Goal: Information Seeking & Learning: Learn about a topic

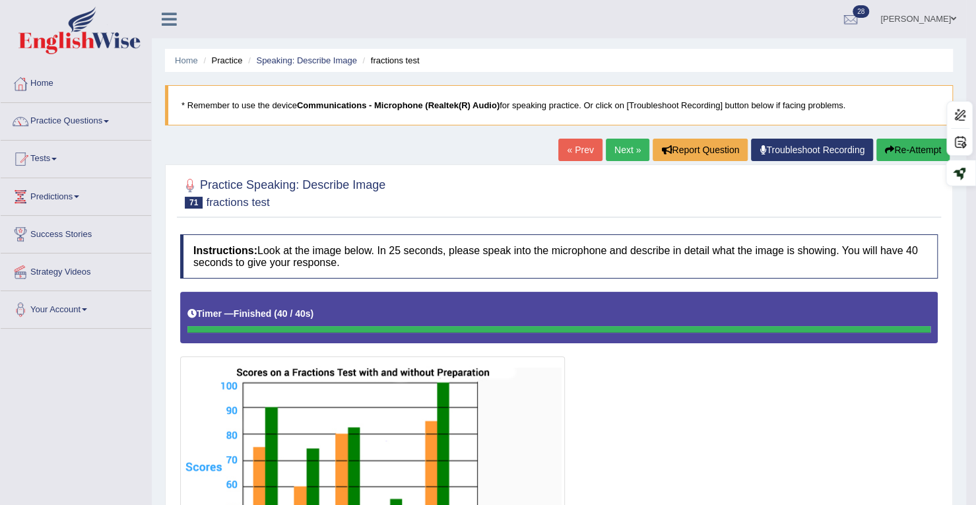
click at [106, 121] on link "Practice Questions" at bounding box center [76, 119] width 151 height 33
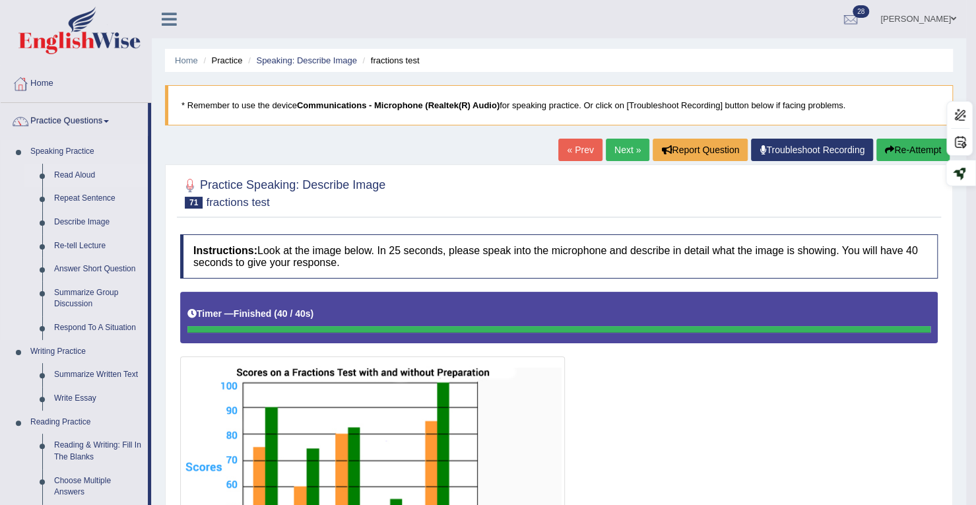
click at [71, 174] on link "Read Aloud" at bounding box center [98, 176] width 100 height 24
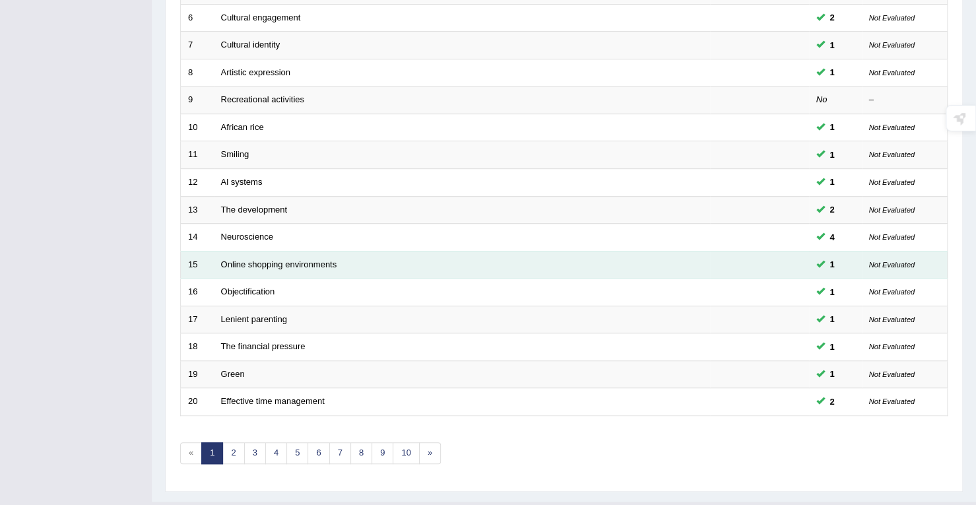
scroll to position [362, 0]
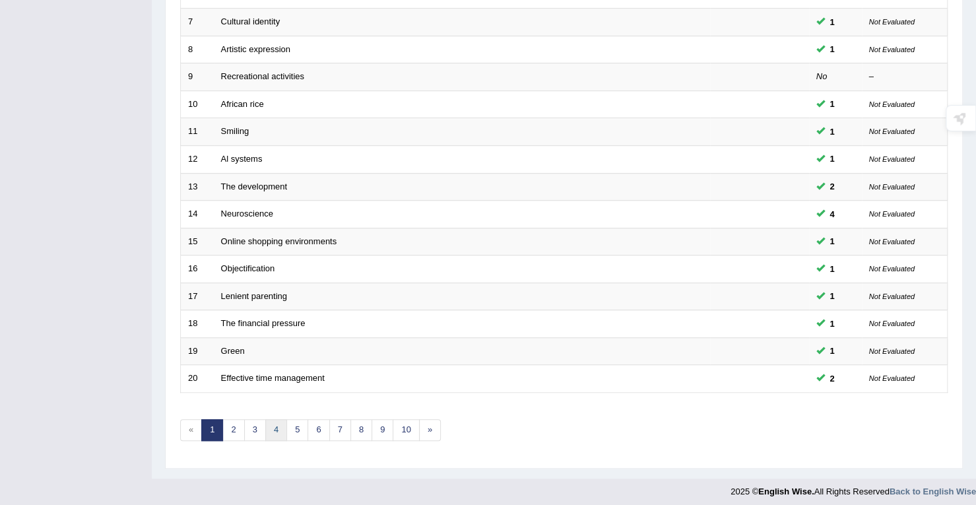
click at [268, 427] on link "4" at bounding box center [276, 430] width 22 height 22
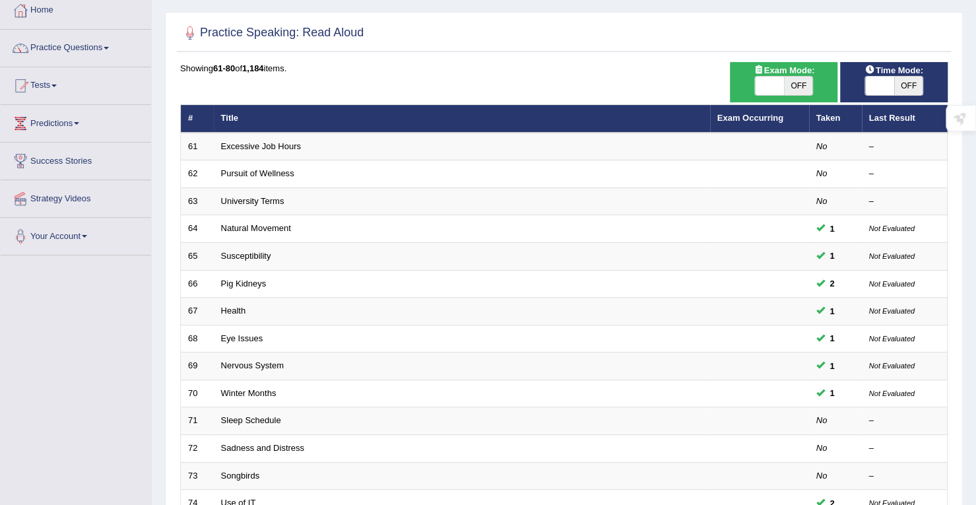
scroll to position [362, 0]
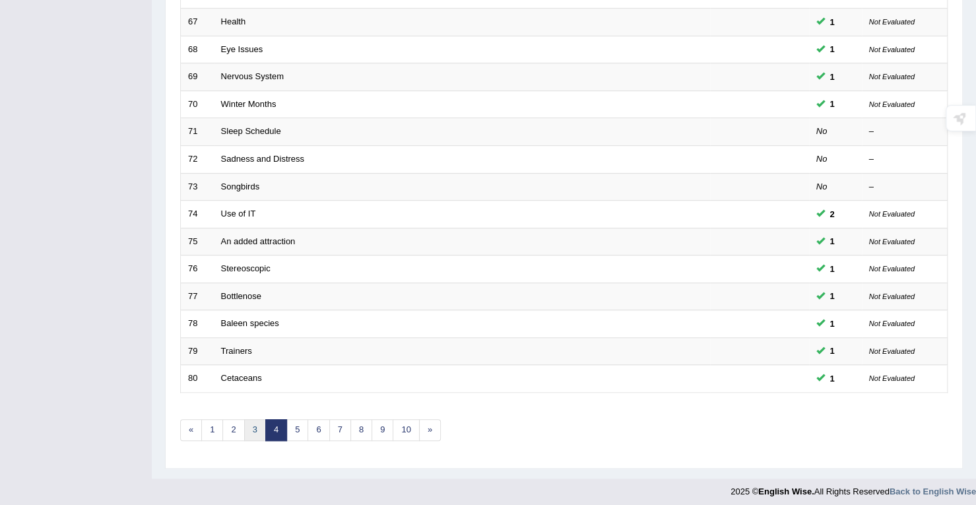
click at [261, 426] on link "3" at bounding box center [255, 430] width 22 height 22
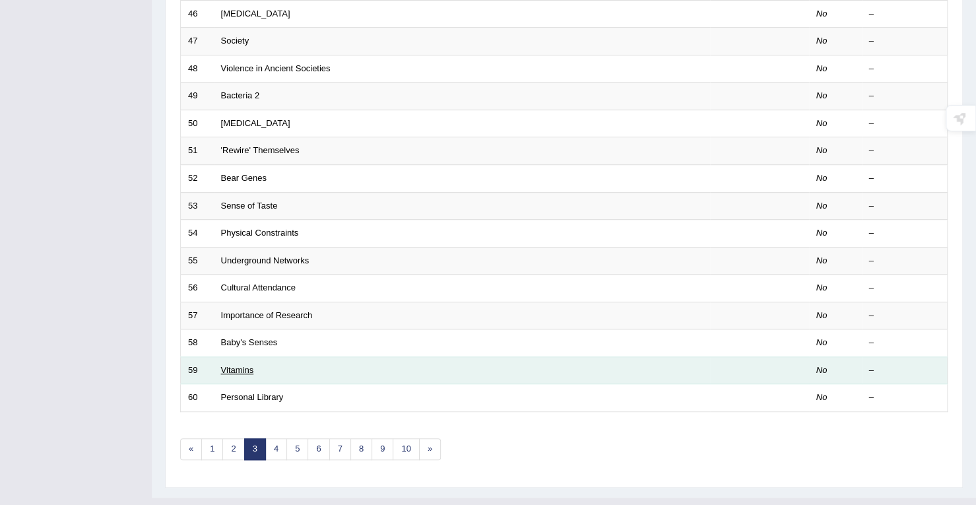
scroll to position [362, 0]
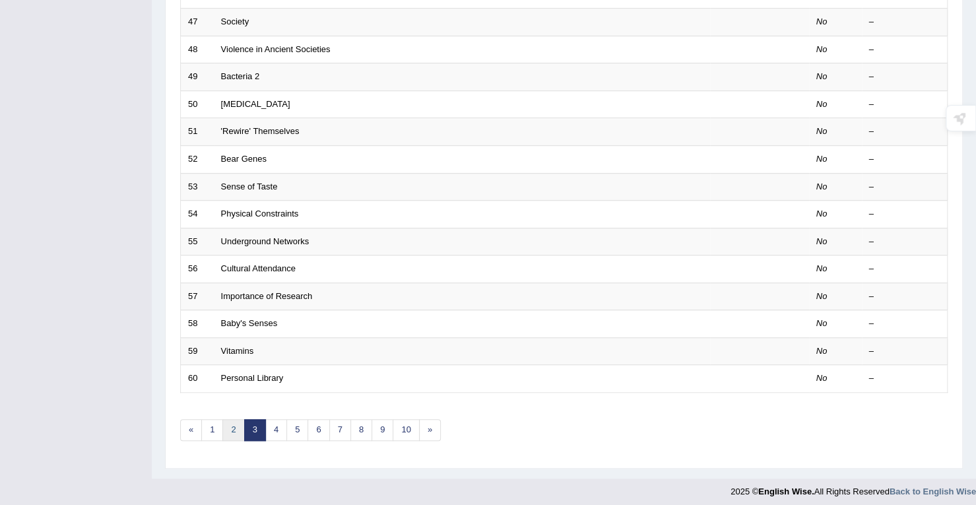
click at [231, 425] on link "2" at bounding box center [234, 430] width 22 height 22
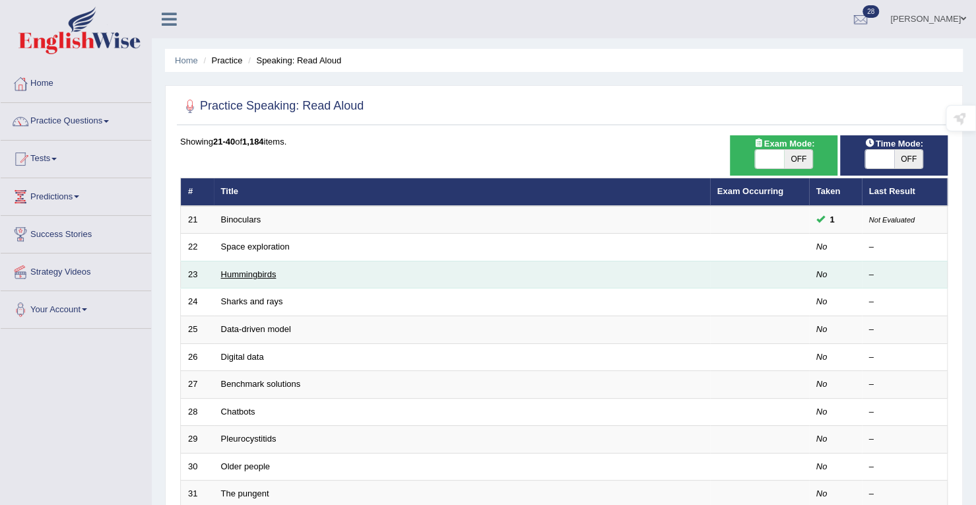
click at [259, 270] on link "Hummingbirds" at bounding box center [248, 274] width 55 height 10
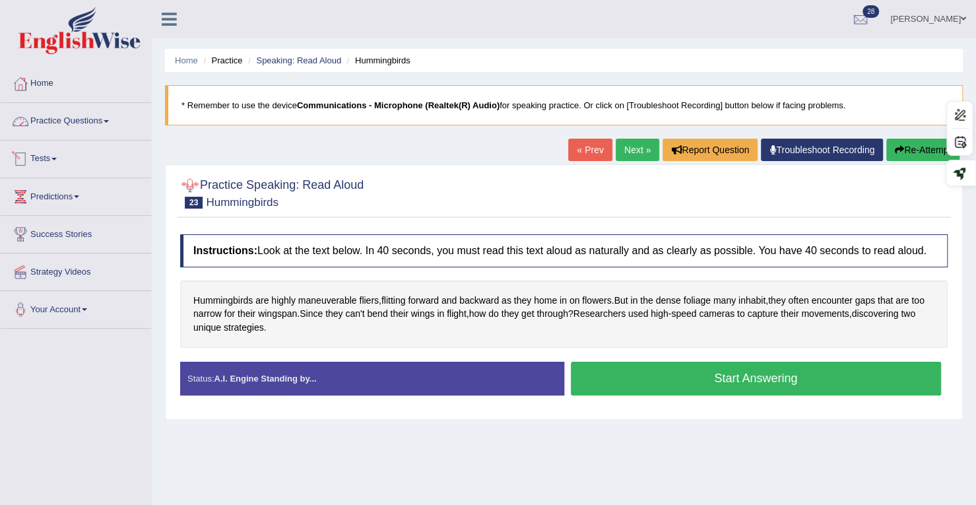
click at [109, 120] on span at bounding box center [106, 121] width 5 height 3
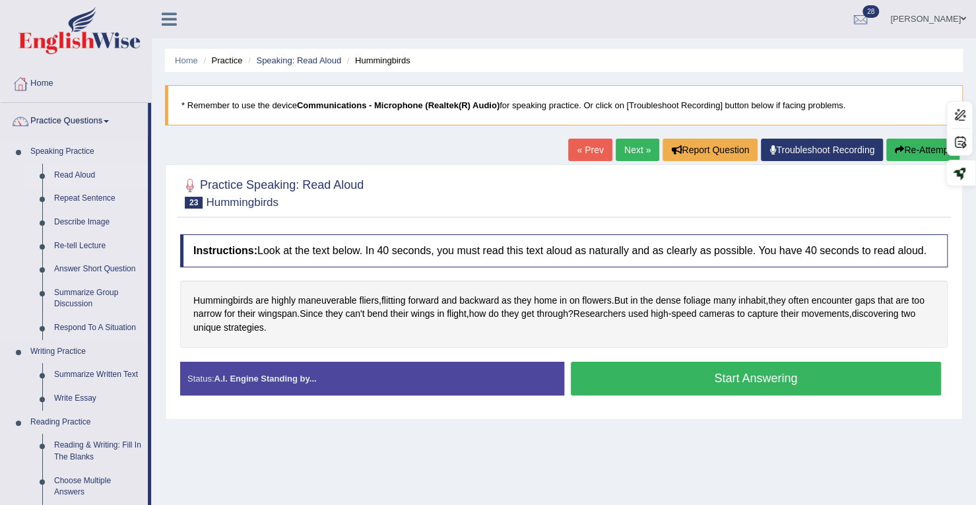
click at [70, 172] on link "Read Aloud" at bounding box center [98, 176] width 100 height 24
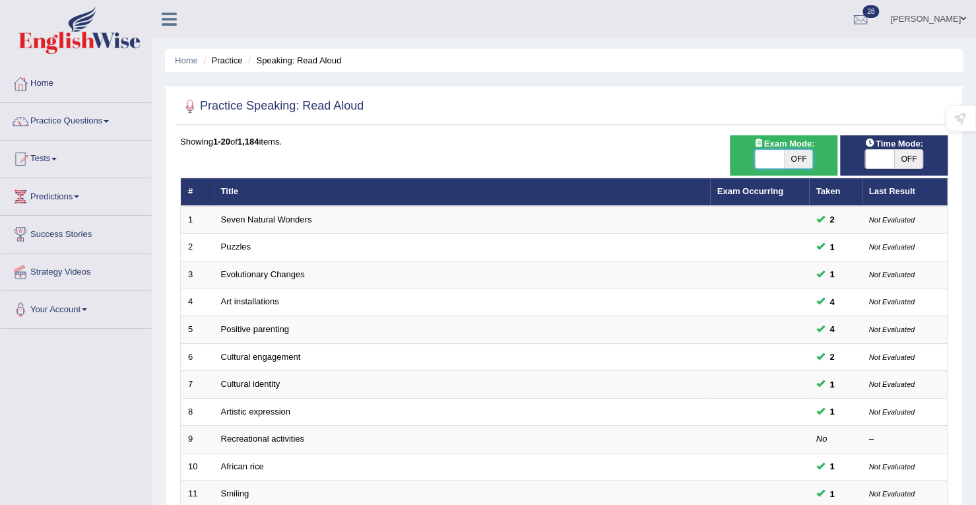
click at [771, 153] on span at bounding box center [769, 159] width 29 height 18
checkbox input "true"
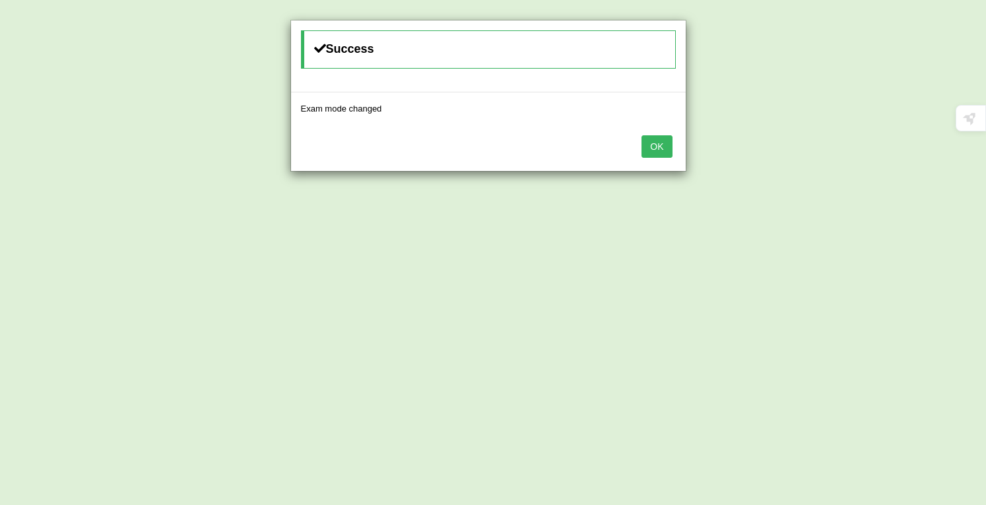
click at [668, 145] on button "OK" at bounding box center [657, 146] width 30 height 22
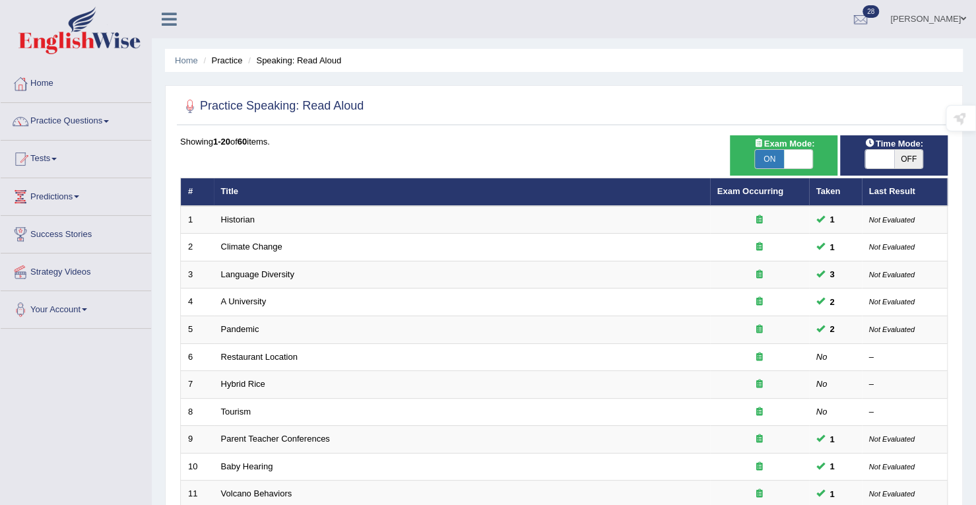
click at [882, 159] on span at bounding box center [880, 159] width 29 height 18
checkbox input "true"
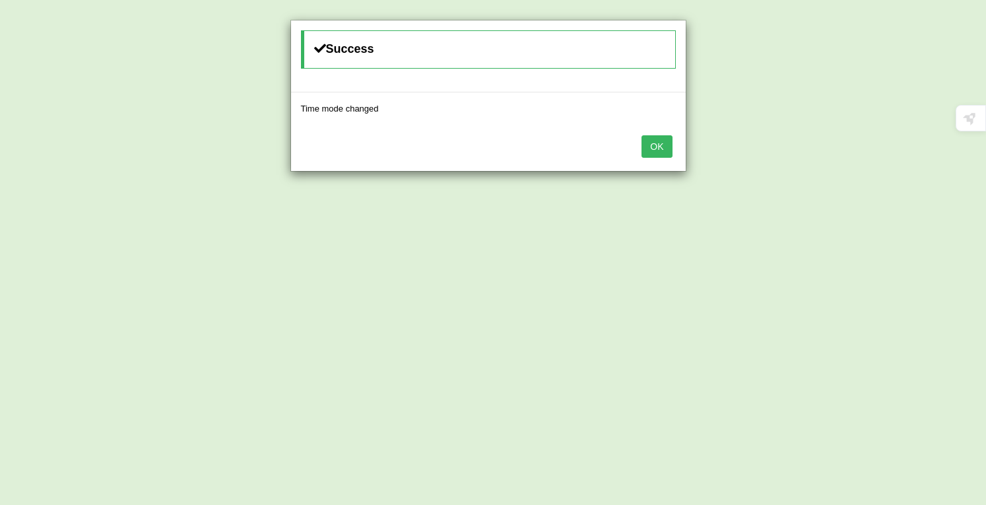
click at [664, 146] on button "OK" at bounding box center [657, 146] width 30 height 22
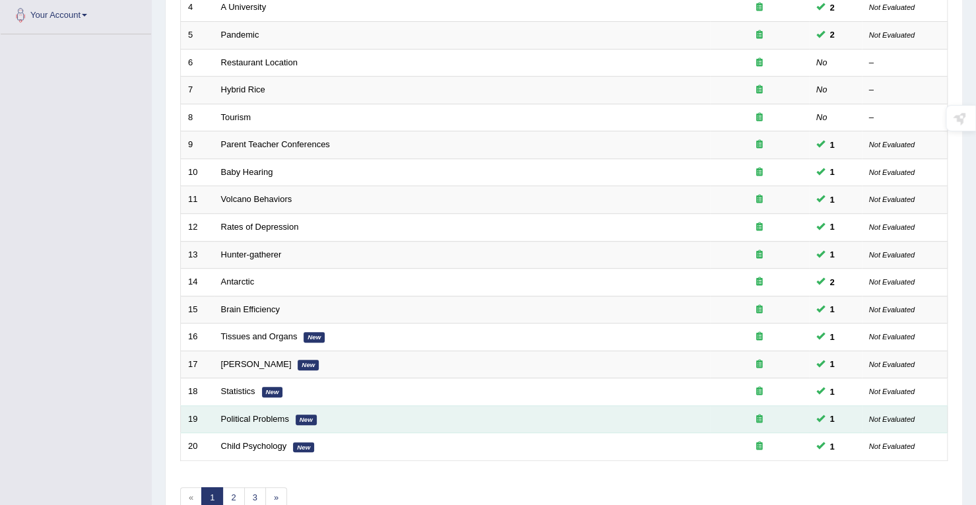
scroll to position [296, 0]
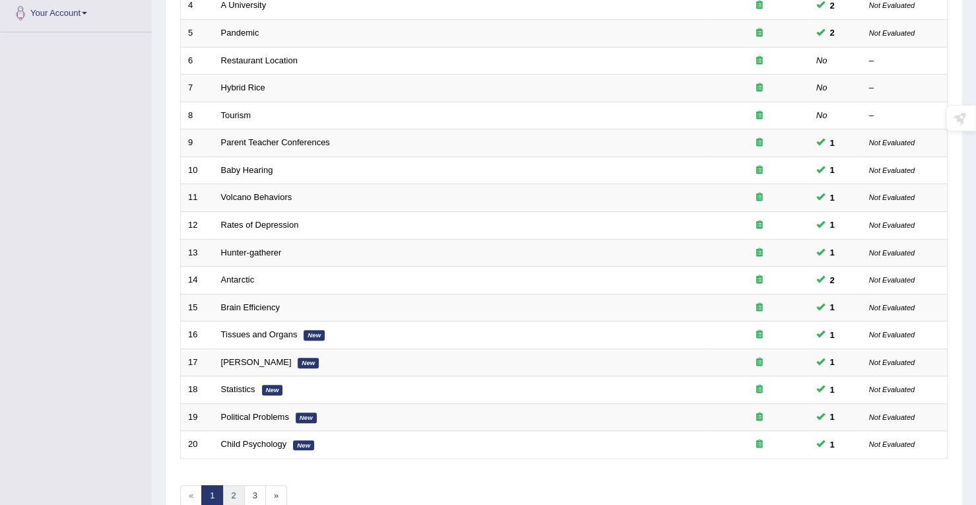
click at [238, 485] on link "2" at bounding box center [234, 496] width 22 height 22
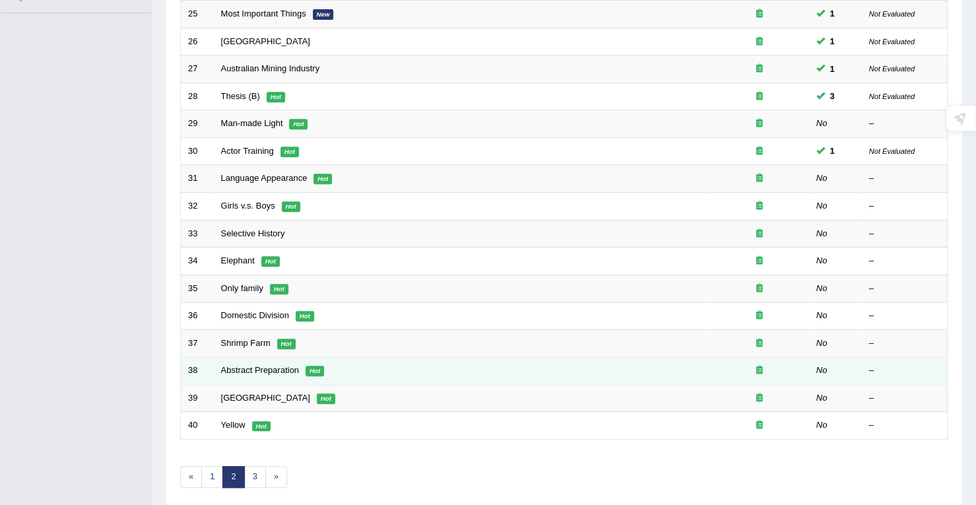
scroll to position [362, 0]
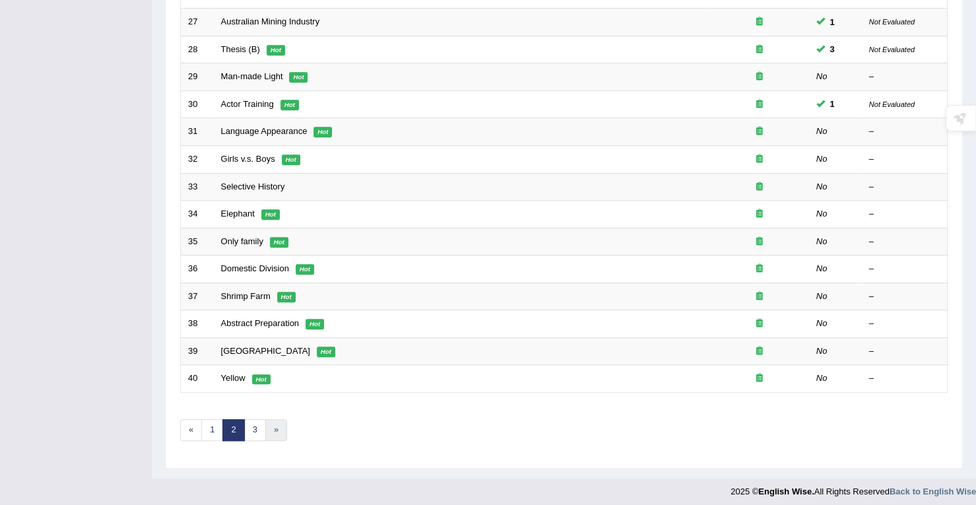
click at [274, 424] on link "»" at bounding box center [276, 430] width 22 height 22
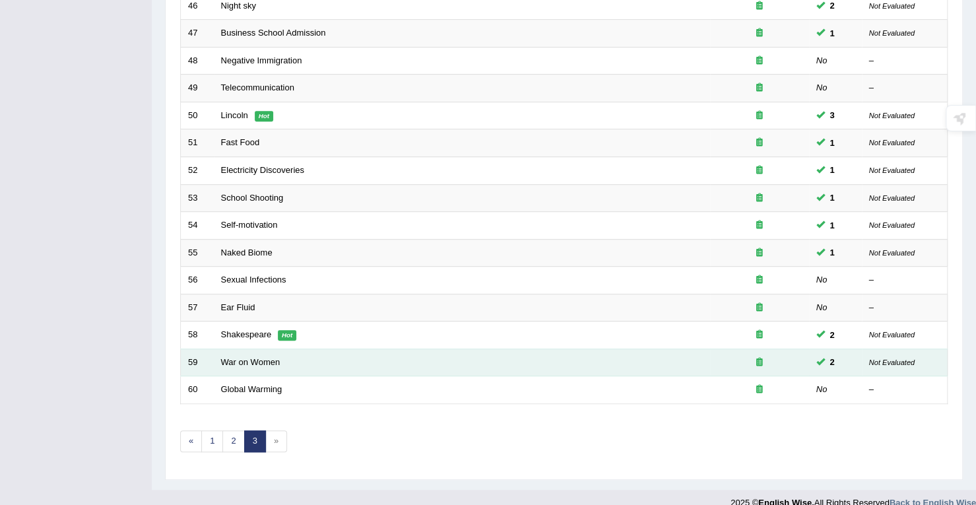
scroll to position [362, 0]
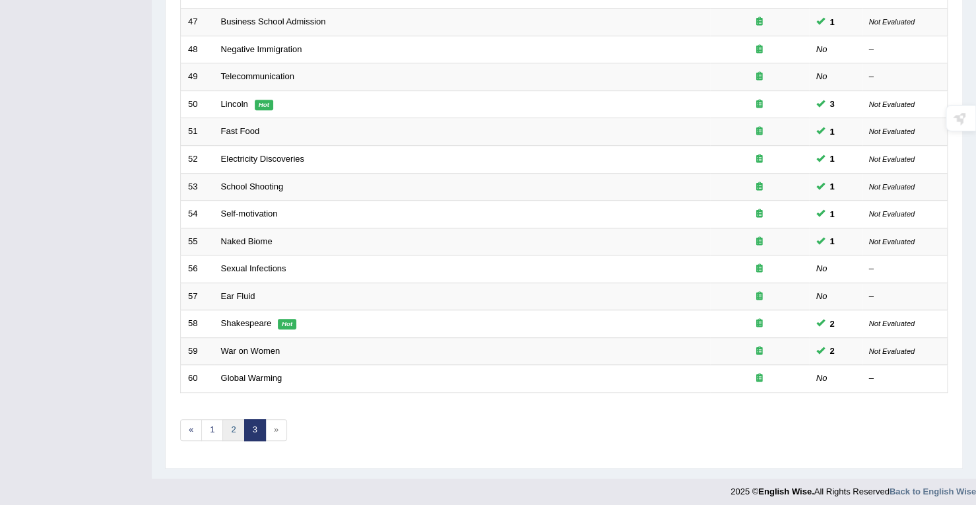
click at [227, 422] on link "2" at bounding box center [234, 430] width 22 height 22
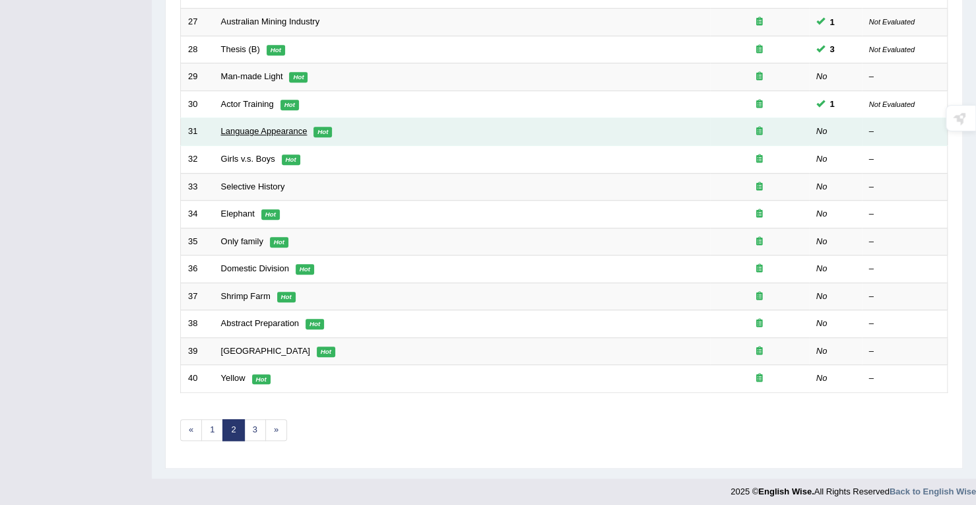
click at [275, 126] on link "Language Appearance" at bounding box center [264, 131] width 86 height 10
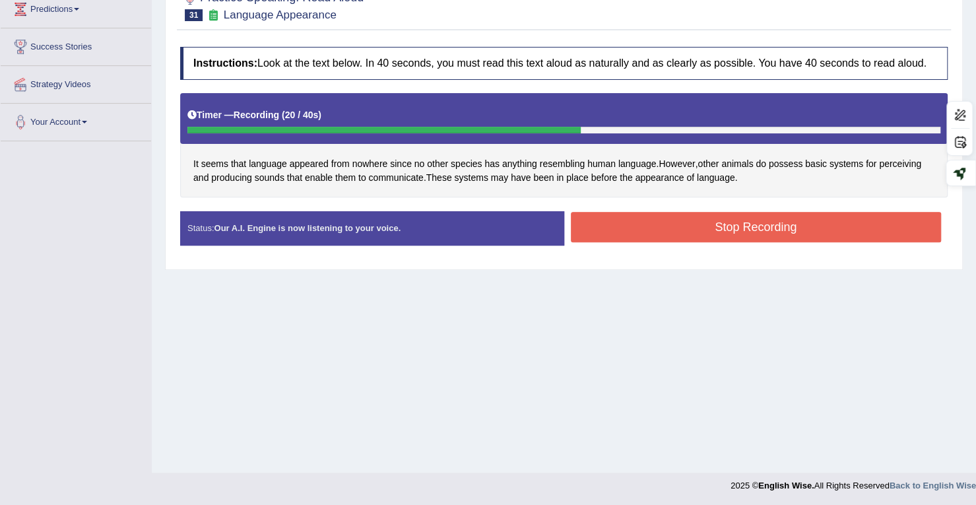
click at [677, 212] on button "Stop Recording" at bounding box center [756, 227] width 371 height 30
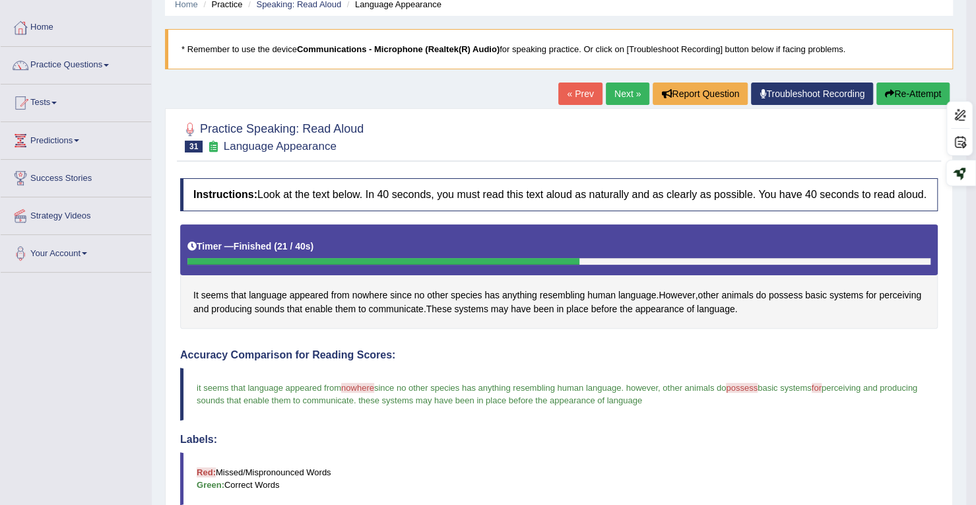
scroll to position [55, 0]
click at [626, 86] on link "Next »" at bounding box center [628, 94] width 44 height 22
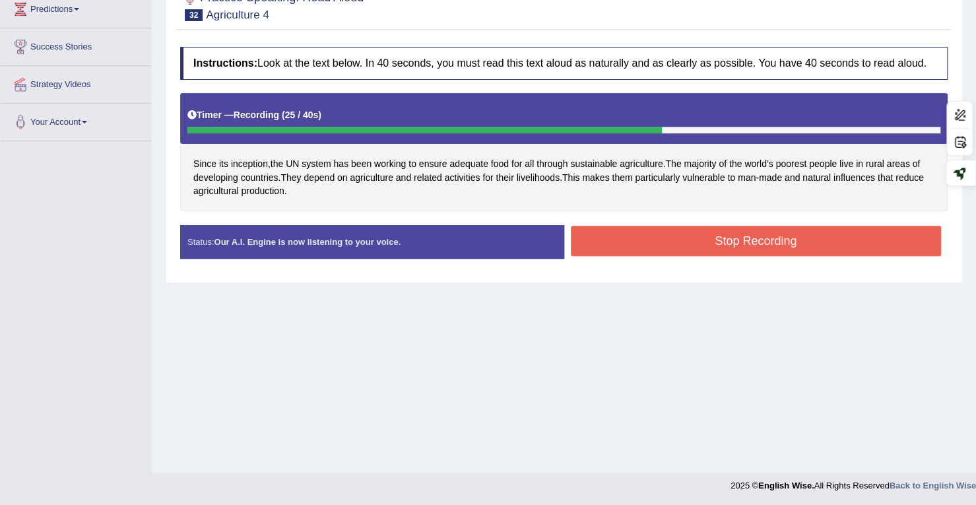
click at [627, 239] on button "Stop Recording" at bounding box center [756, 241] width 371 height 30
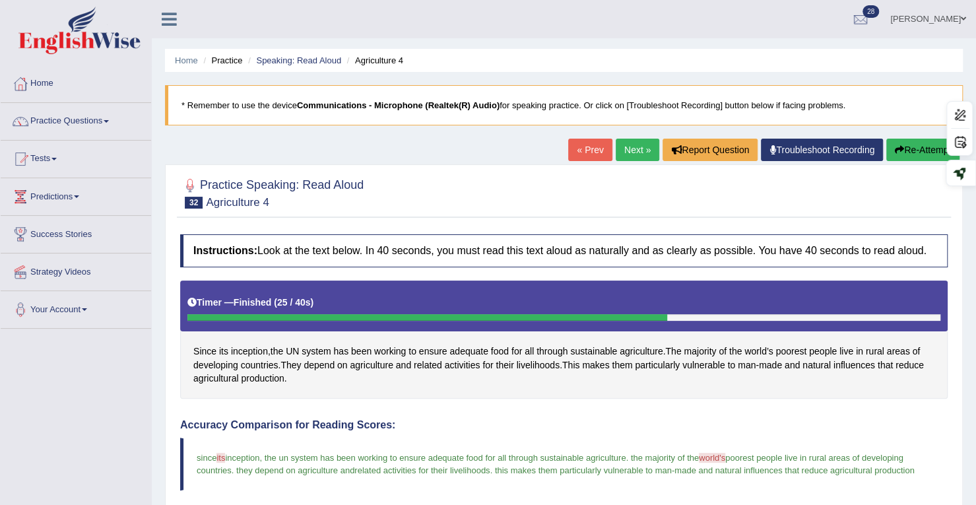
click at [627, 145] on link "Next »" at bounding box center [638, 150] width 44 height 22
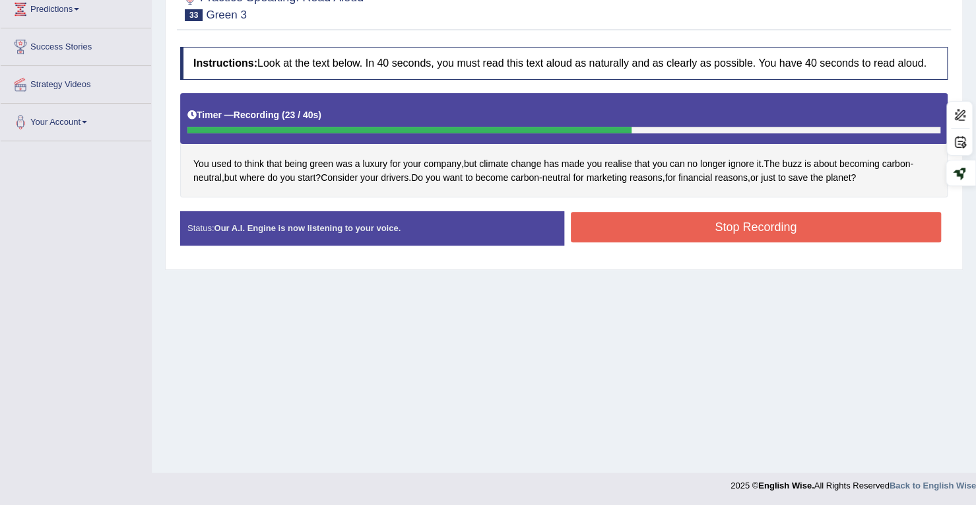
click at [683, 209] on div "Instructions: Look at the text below. In 40 seconds, you must read this text al…" at bounding box center [564, 151] width 774 height 222
click at [678, 213] on button "Stop Recording" at bounding box center [756, 227] width 371 height 30
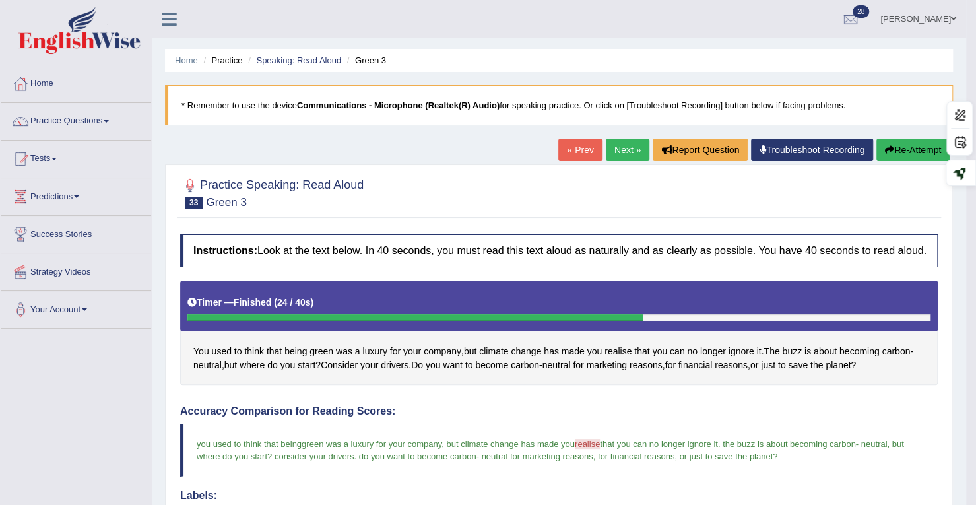
click at [623, 146] on link "Next »" at bounding box center [628, 150] width 44 height 22
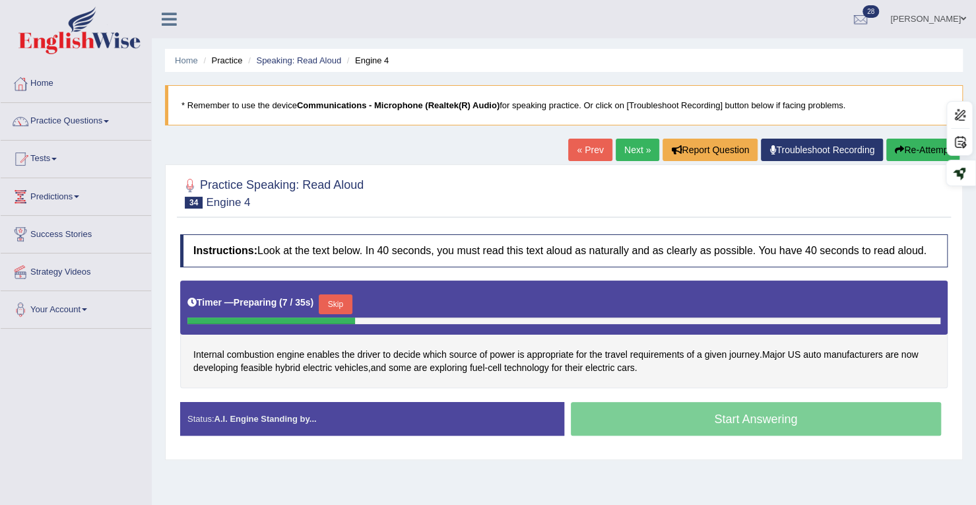
click at [629, 152] on link "Next »" at bounding box center [638, 150] width 44 height 22
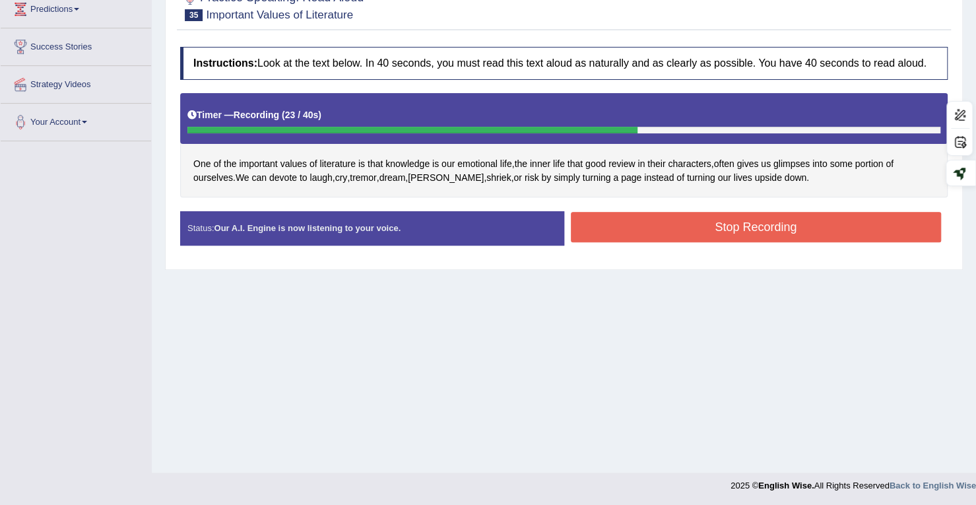
click at [663, 225] on button "Stop Recording" at bounding box center [756, 227] width 371 height 30
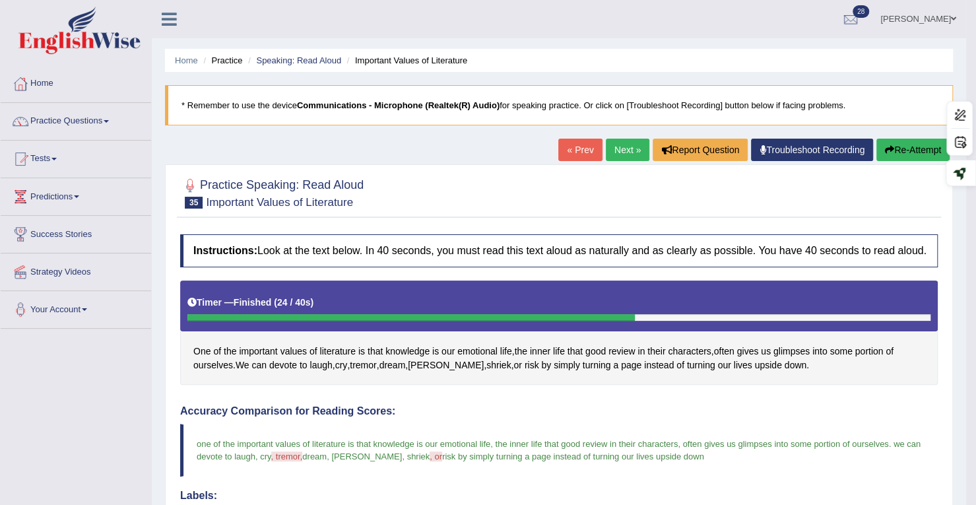
click at [625, 148] on link "Next »" at bounding box center [628, 150] width 44 height 22
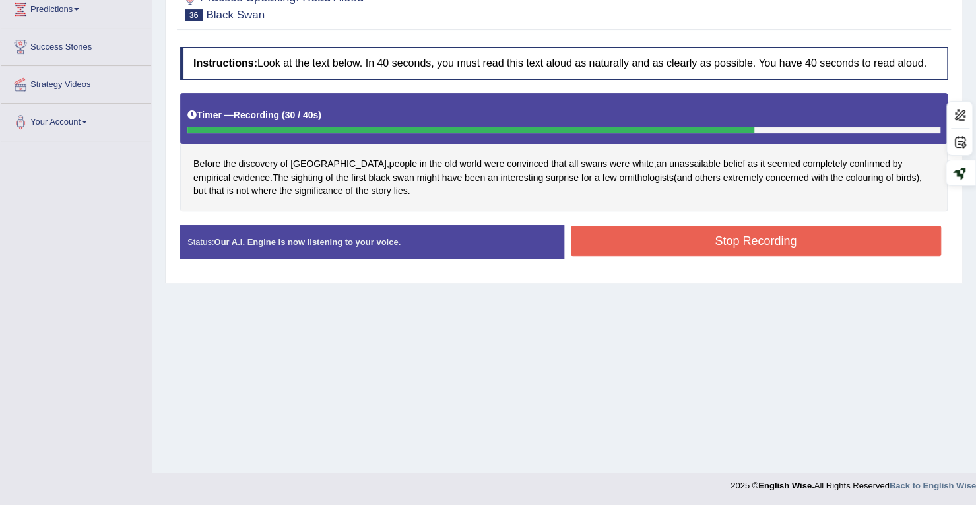
click at [668, 230] on button "Stop Recording" at bounding box center [756, 241] width 371 height 30
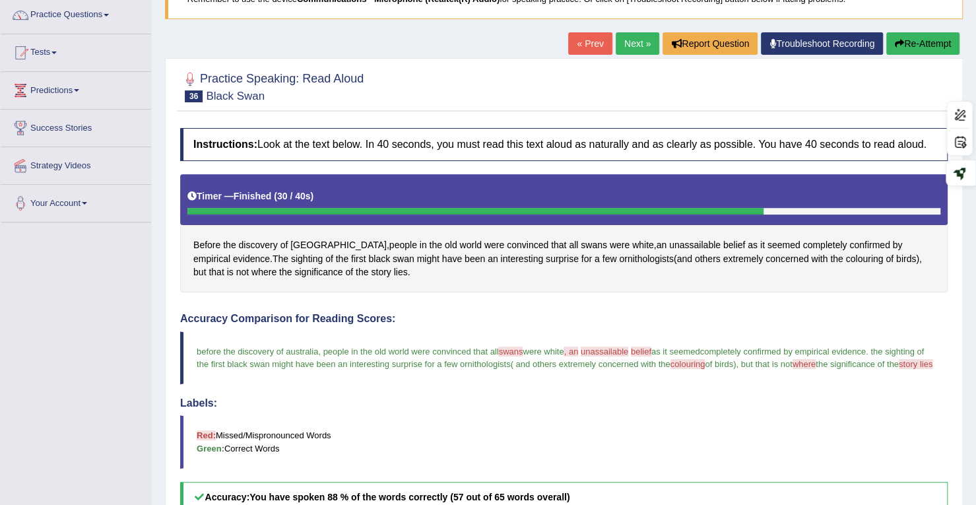
scroll to position [66, 0]
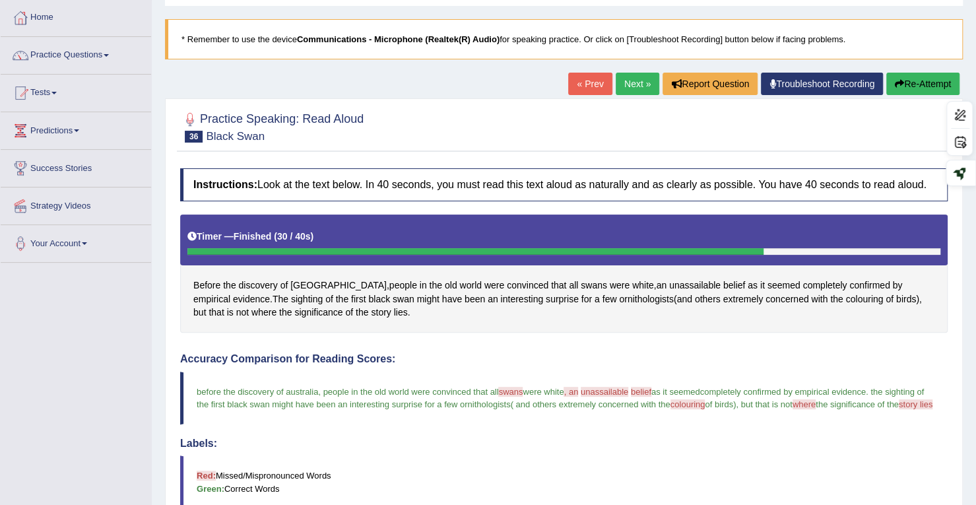
click at [625, 77] on link "Next »" at bounding box center [638, 84] width 44 height 22
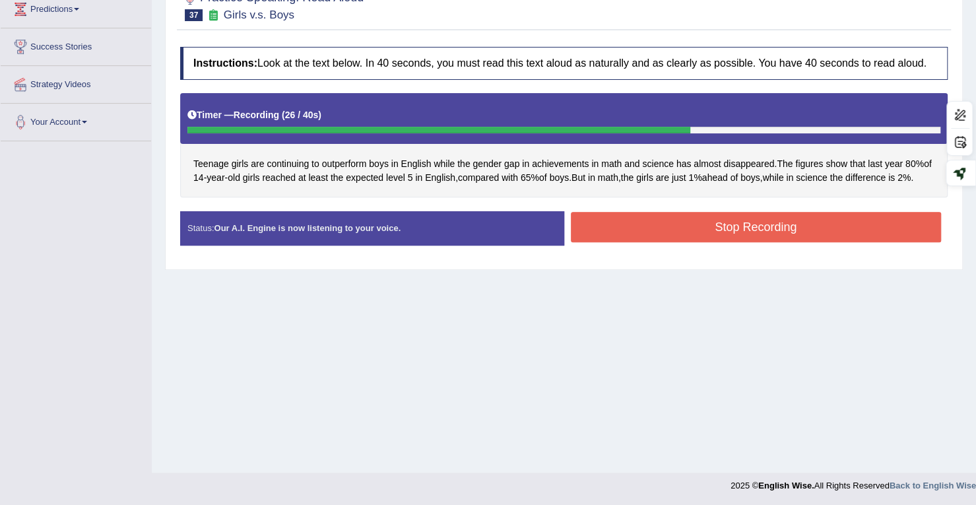
click at [644, 242] on button "Stop Recording" at bounding box center [756, 227] width 371 height 30
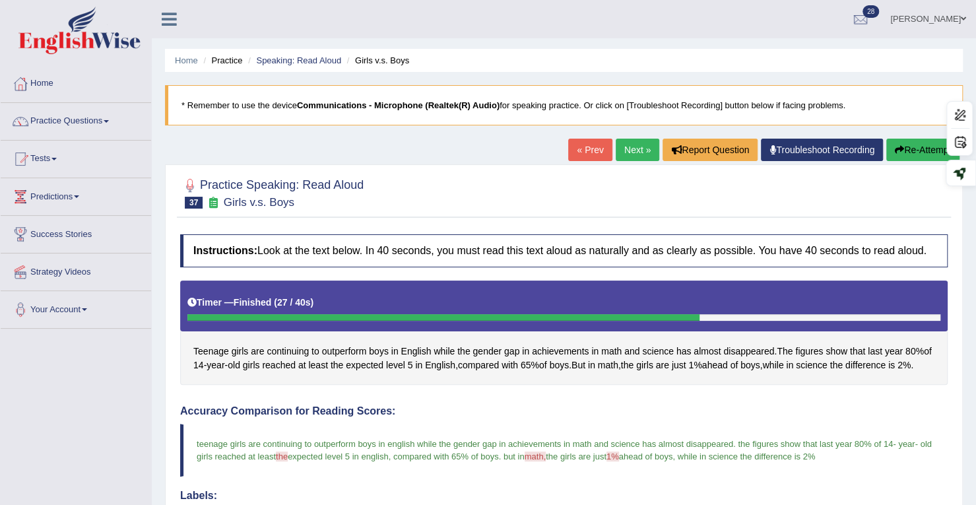
click at [644, 146] on link "Next »" at bounding box center [638, 150] width 44 height 22
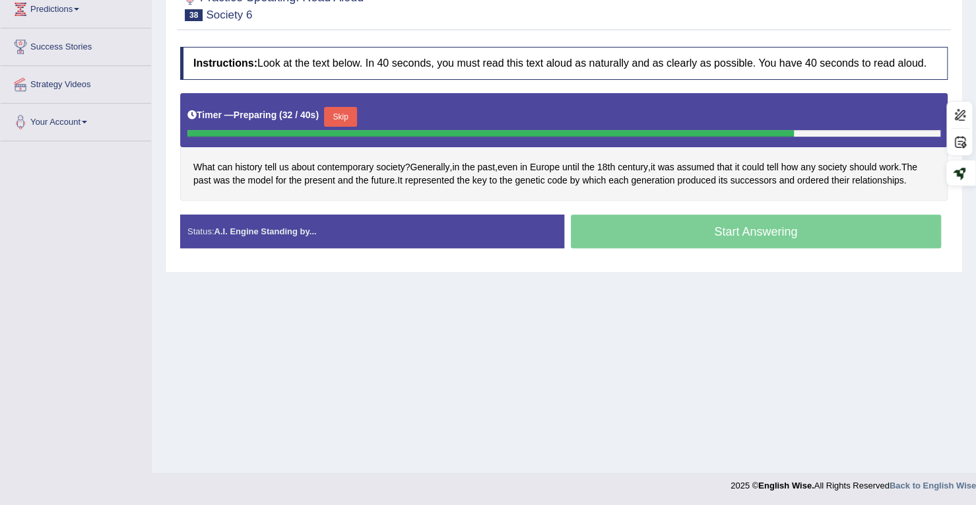
click at [339, 114] on button "Skip" at bounding box center [340, 117] width 33 height 20
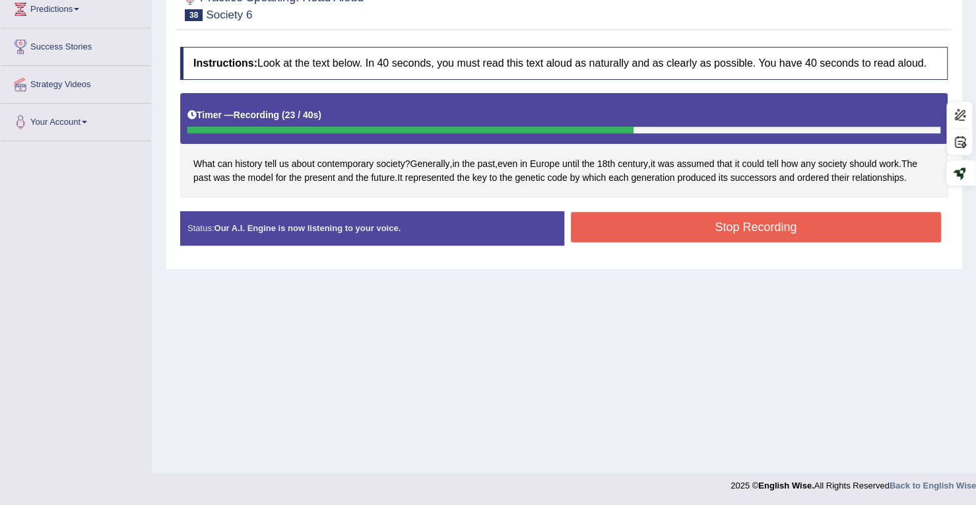
click at [625, 215] on button "Stop Recording" at bounding box center [756, 227] width 371 height 30
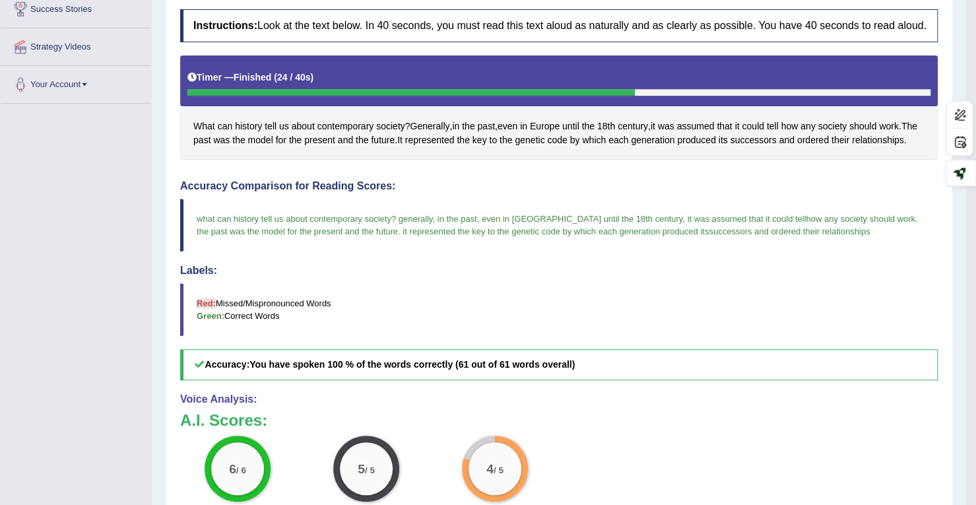
scroll to position [254, 0]
